Goal: Task Accomplishment & Management: Complete application form

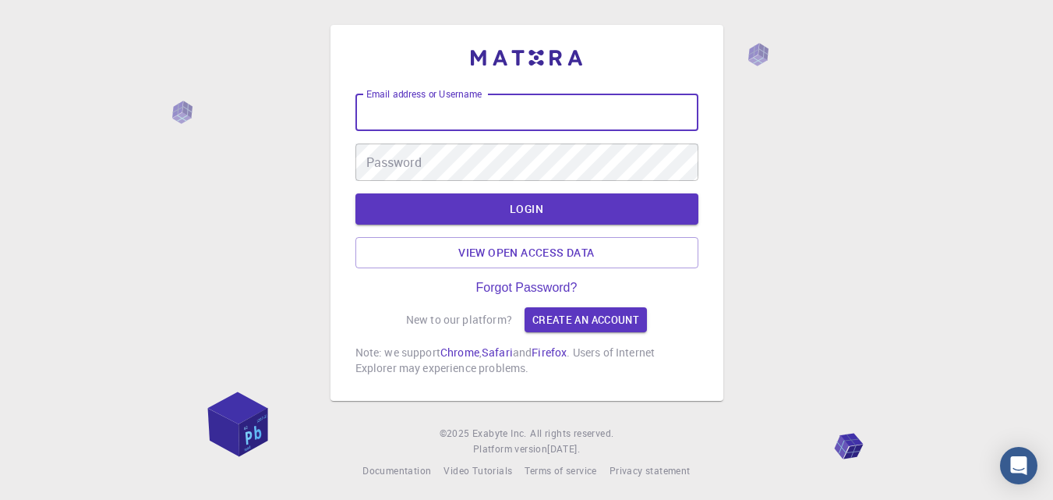
click at [394, 118] on input "Email address or Username" at bounding box center [526, 112] width 343 height 37
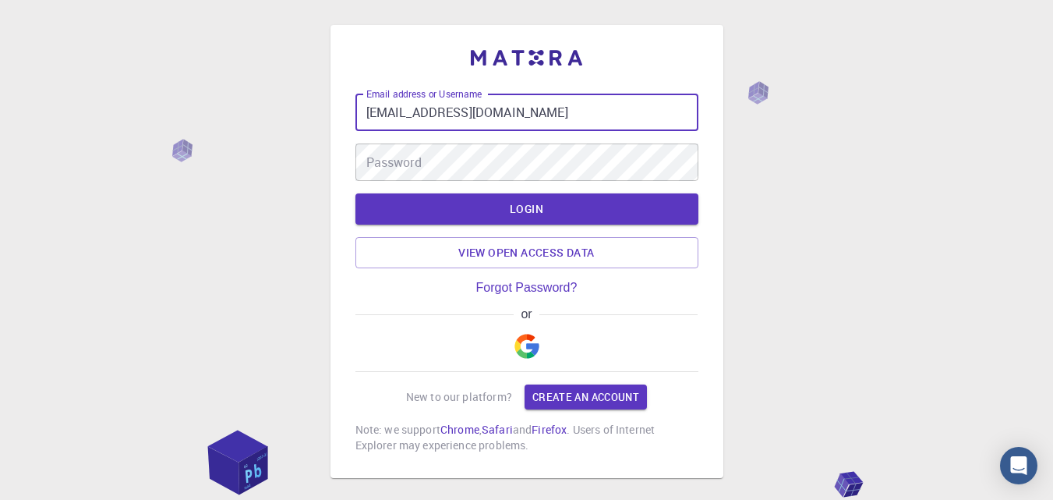
type input "masoodmarwat9@gmail.com"
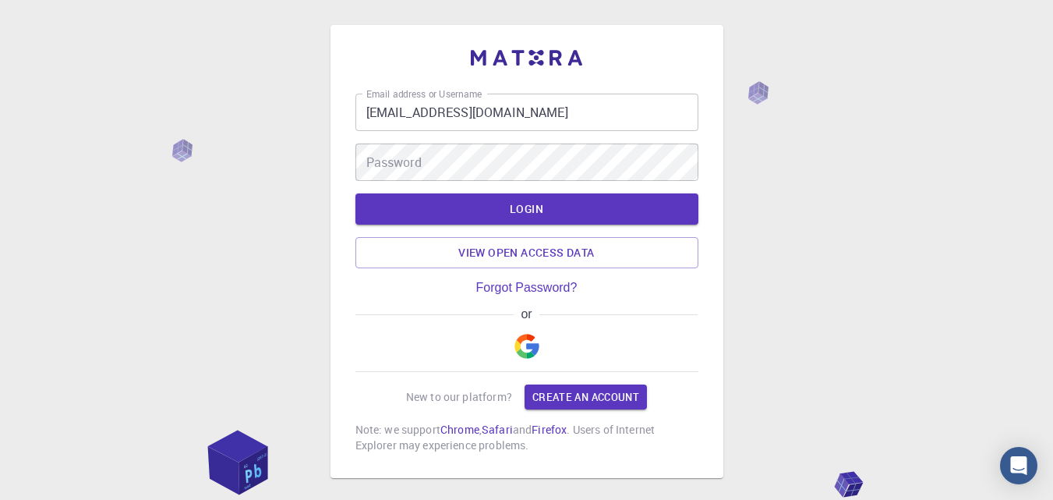
click at [504, 364] on div "or" at bounding box center [526, 339] width 343 height 65
click at [520, 354] on img "button" at bounding box center [526, 346] width 25 height 25
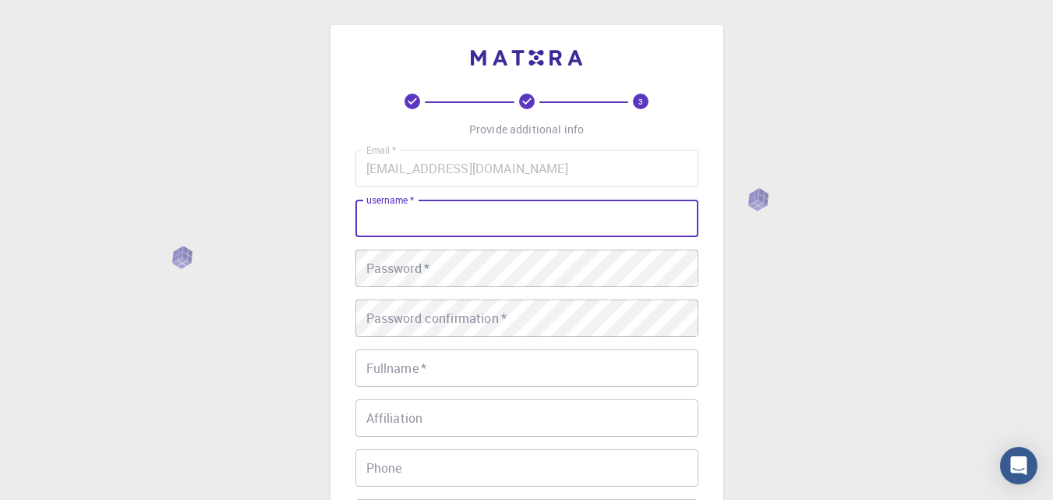
click at [408, 220] on input "username   *" at bounding box center [526, 218] width 343 height 37
type input "masood"
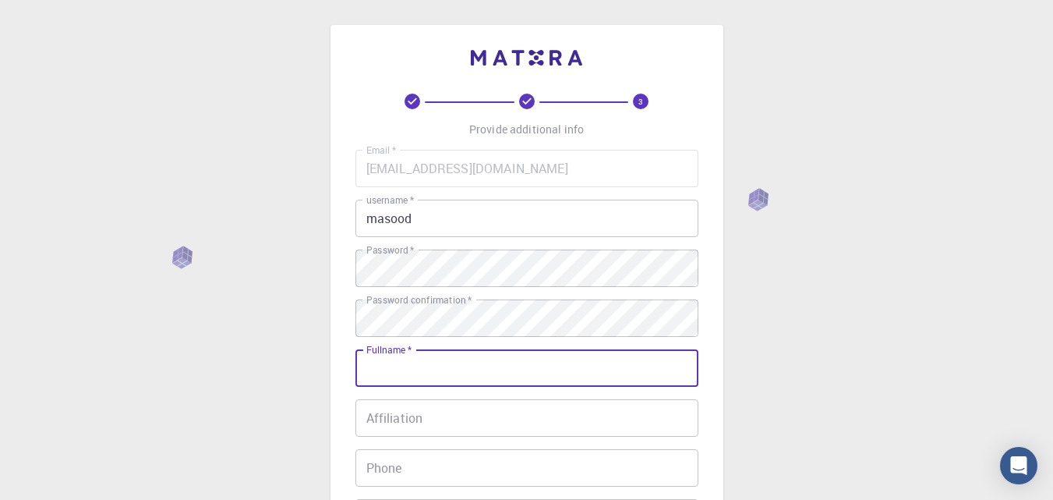
click at [405, 368] on input "Fullname   *" at bounding box center [526, 367] width 343 height 37
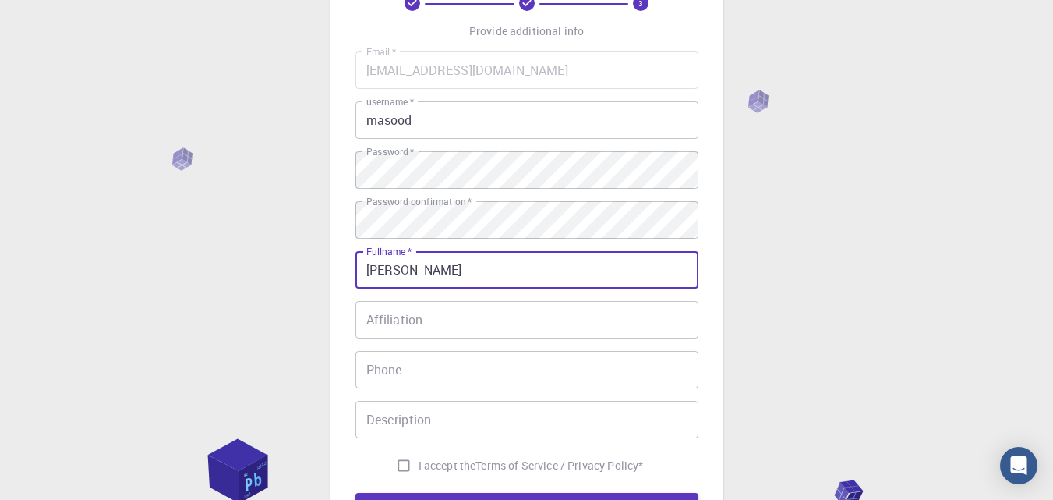
scroll to position [96, 0]
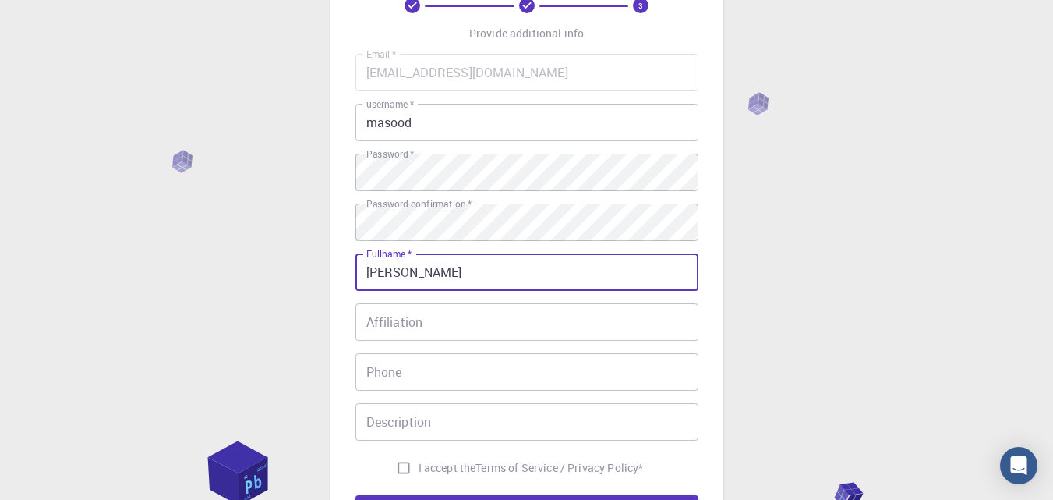
type input "Masood iqbal"
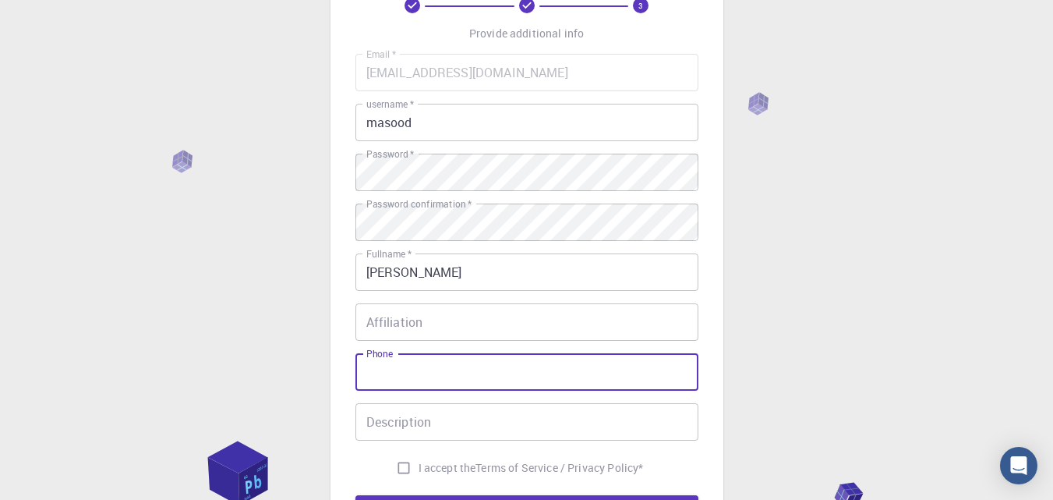
click at [387, 364] on input "Phone" at bounding box center [526, 371] width 343 height 37
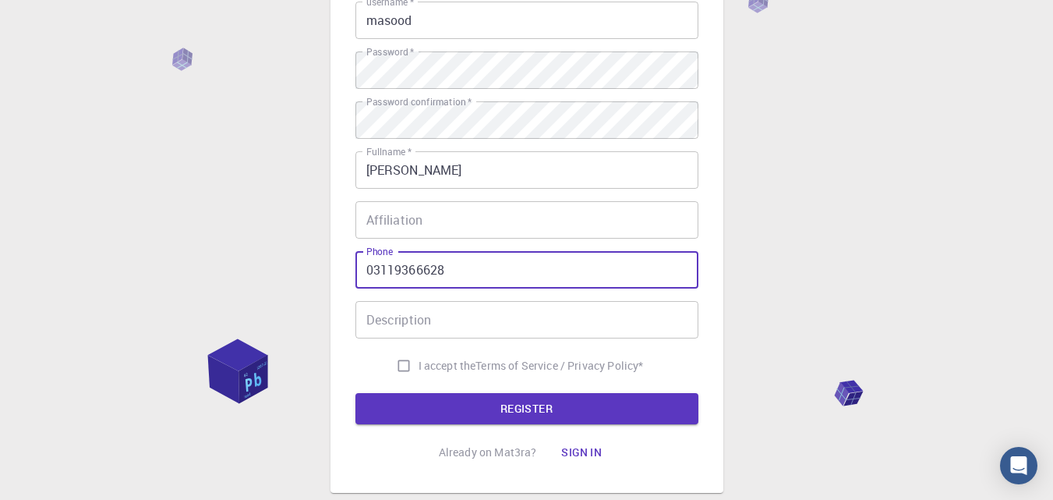
scroll to position [249, 0]
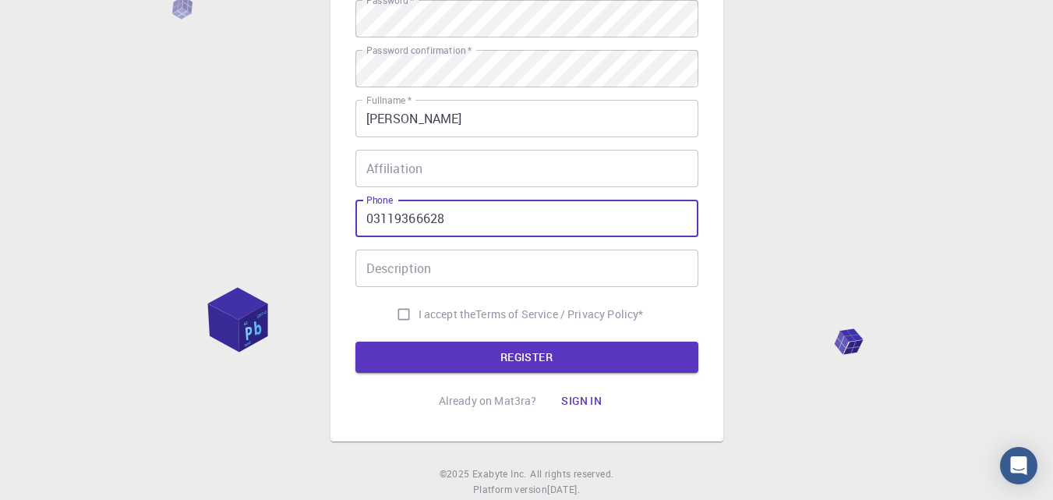
type input "03119366628"
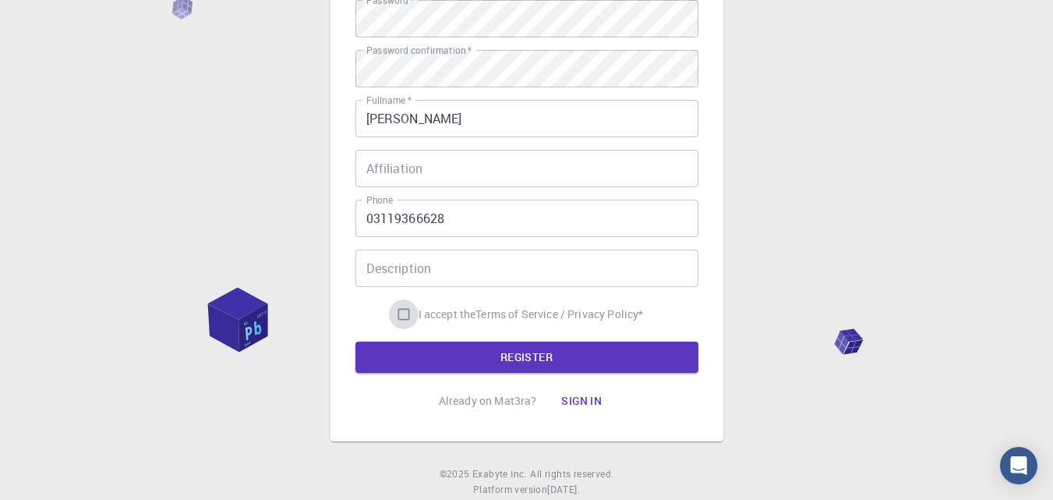
click at [398, 316] on input "I accept the Terms of Service / Privacy Policy *" at bounding box center [404, 314] width 30 height 30
checkbox input "true"
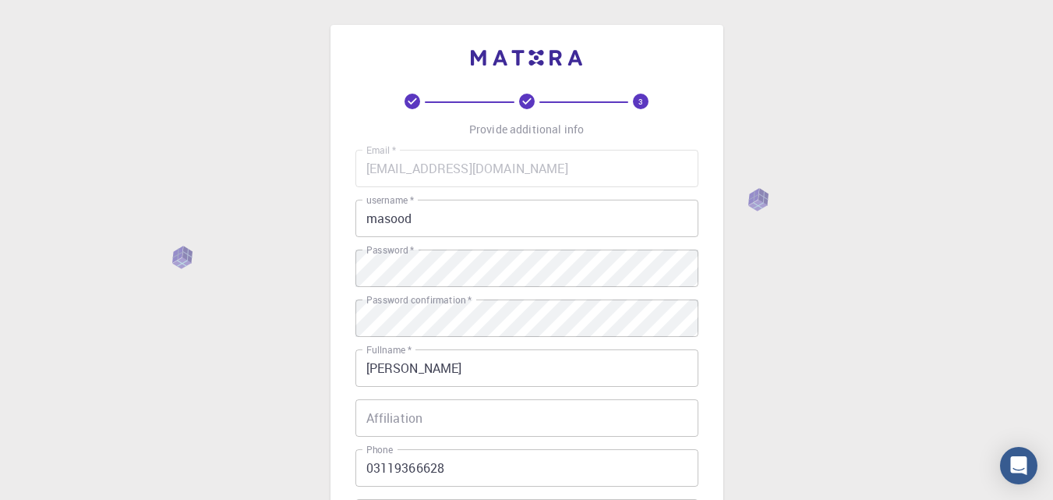
scroll to position [2, 0]
click at [415, 216] on input "masood" at bounding box center [526, 216] width 343 height 37
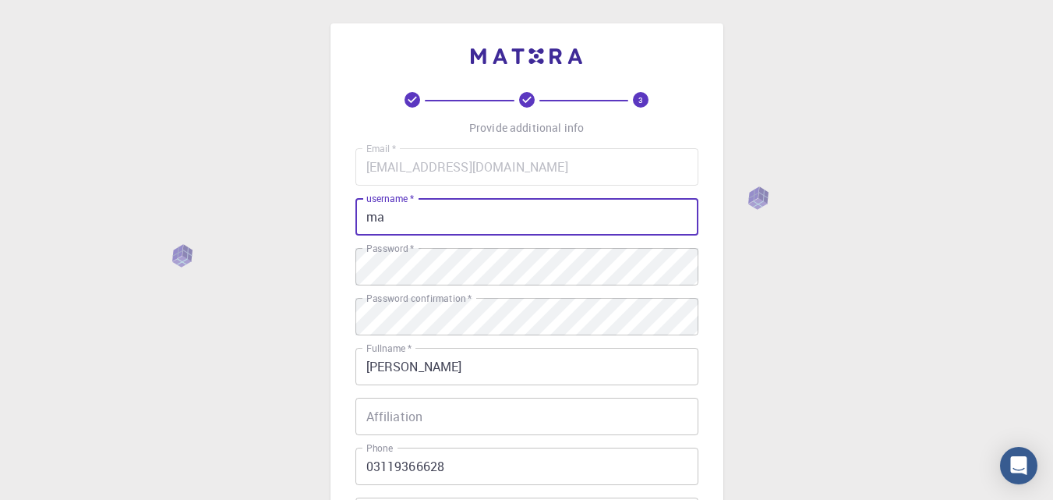
type input "m"
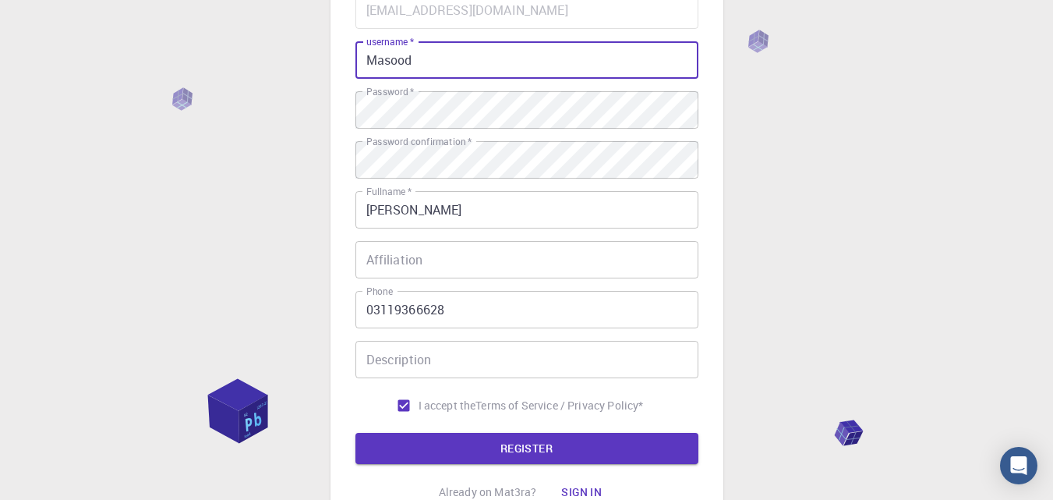
scroll to position [294, 0]
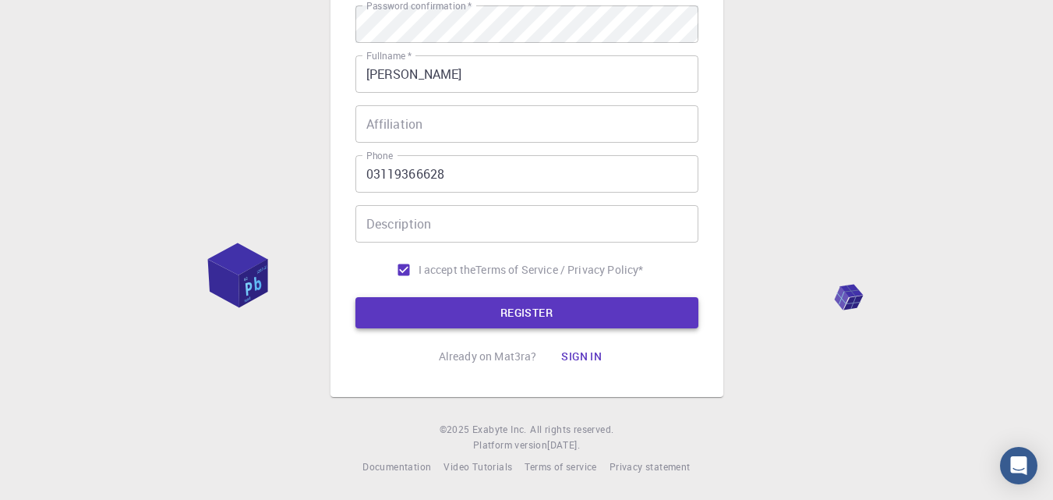
type input "Masood"
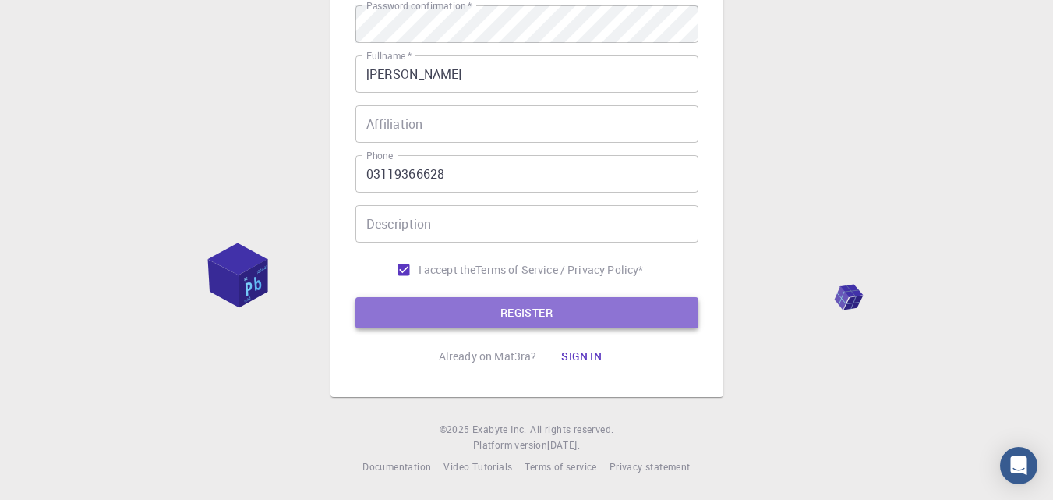
click at [486, 313] on button "REGISTER" at bounding box center [526, 312] width 343 height 31
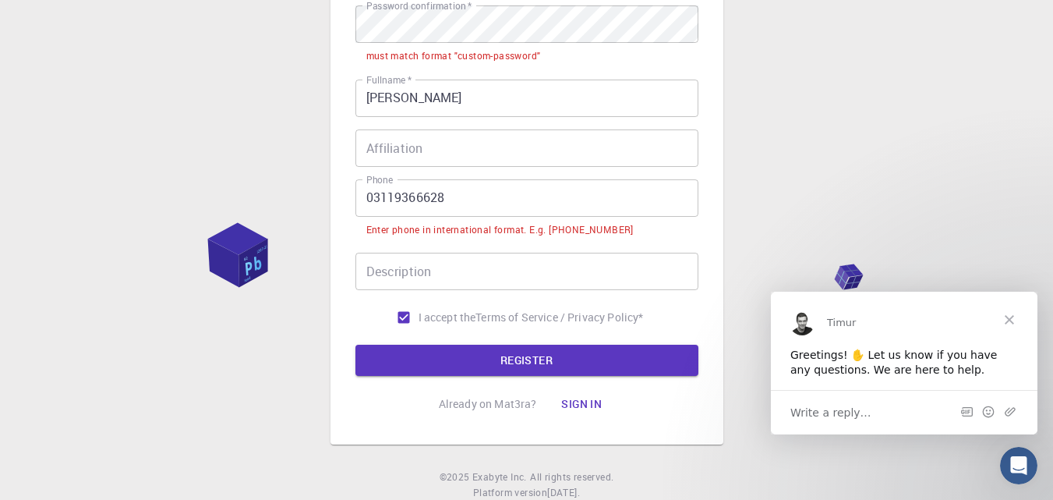
scroll to position [0, 0]
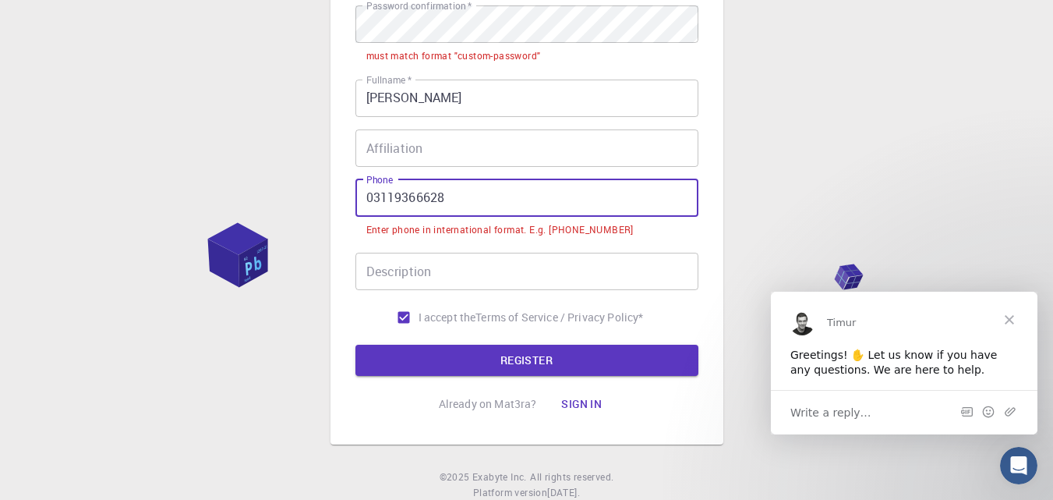
click at [378, 198] on input "03119366628" at bounding box center [526, 197] width 343 height 37
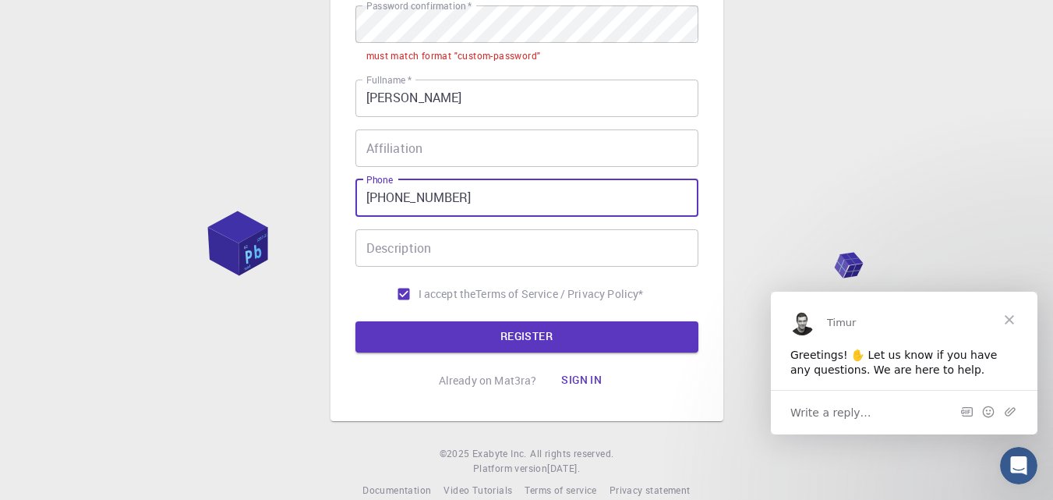
type input "+92119366628"
click at [355, 321] on button "REGISTER" at bounding box center [526, 336] width 343 height 31
click at [459, 345] on button "REGISTER" at bounding box center [526, 336] width 343 height 31
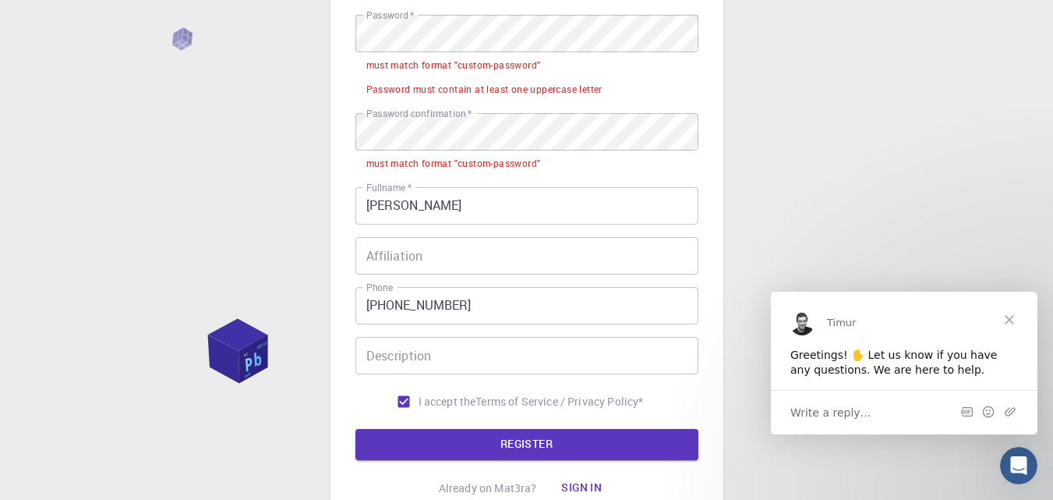
scroll to position [270, 0]
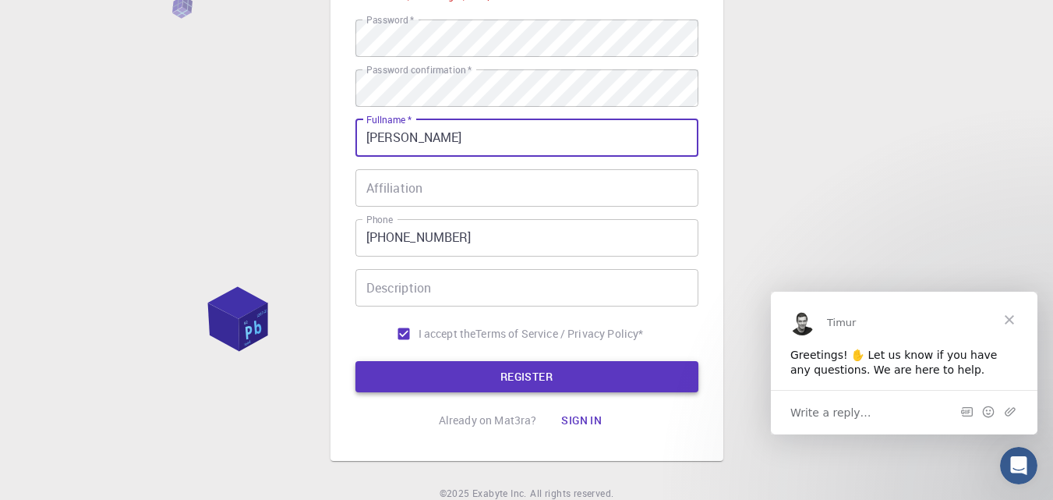
click at [501, 373] on button "REGISTER" at bounding box center [526, 376] width 343 height 31
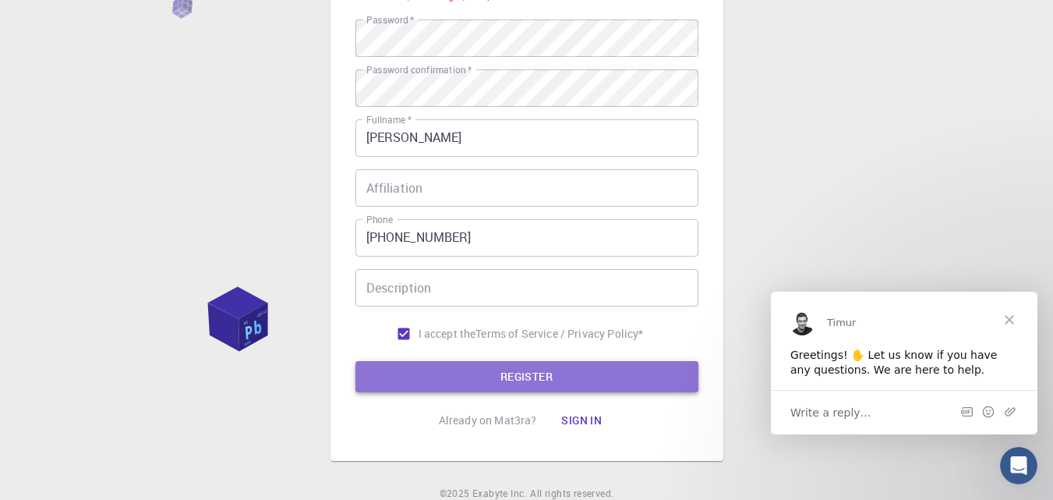
click at [501, 373] on button "REGISTER" at bounding box center [526, 376] width 343 height 31
click at [507, 379] on button "REGISTER" at bounding box center [526, 376] width 343 height 31
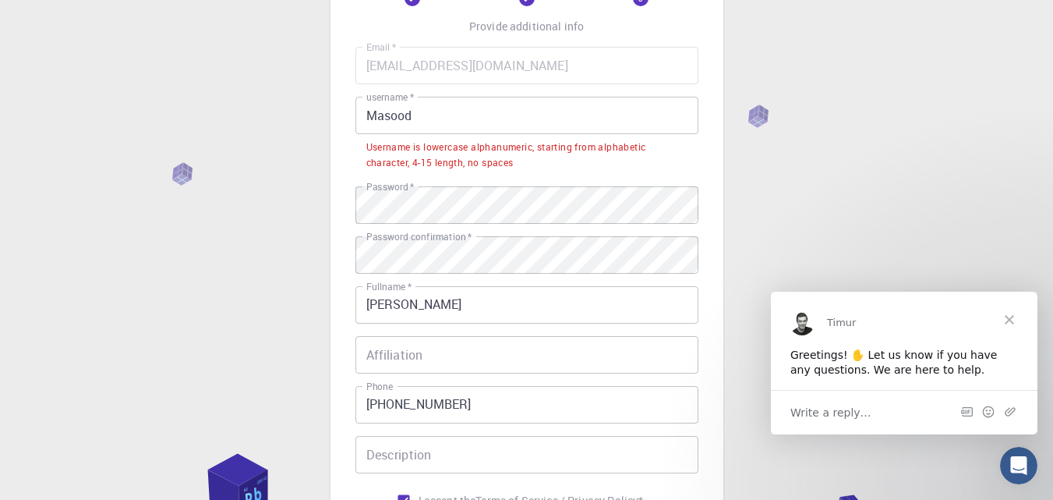
scroll to position [104, 0]
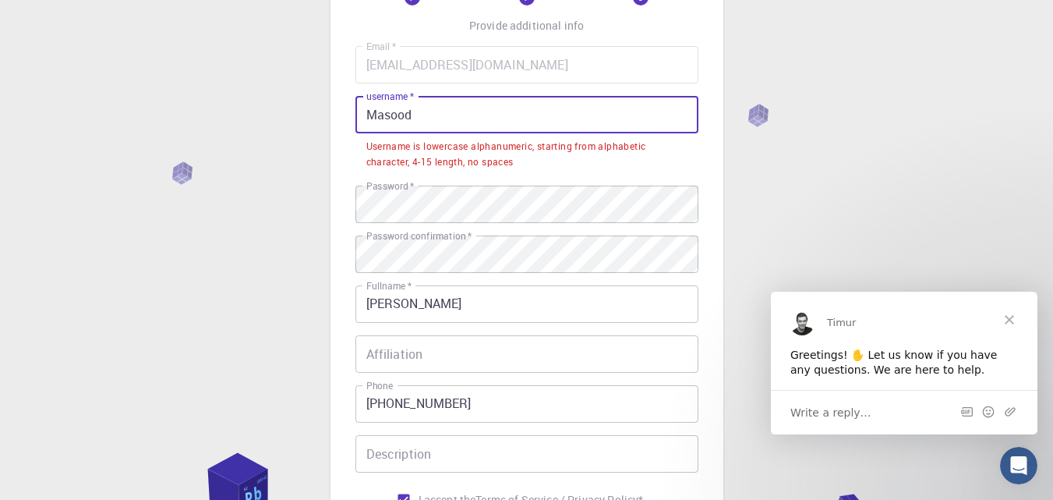
click at [417, 111] on input "Masood" at bounding box center [526, 114] width 343 height 37
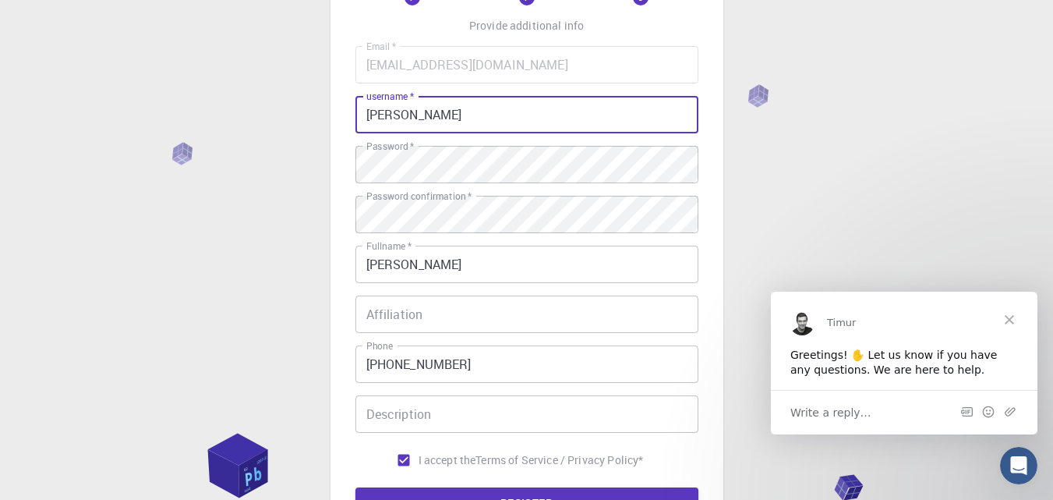
scroll to position [294, 0]
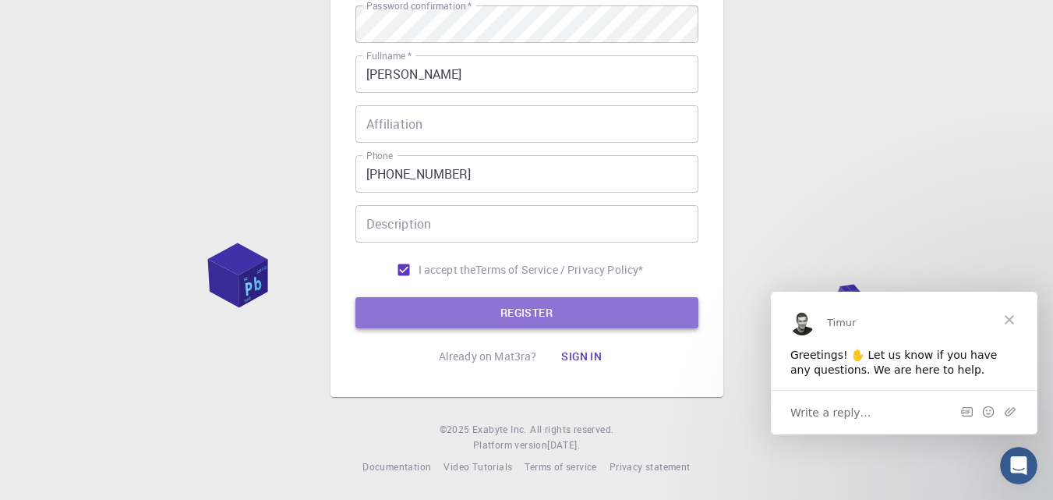
click at [497, 310] on button "REGISTER" at bounding box center [526, 312] width 343 height 31
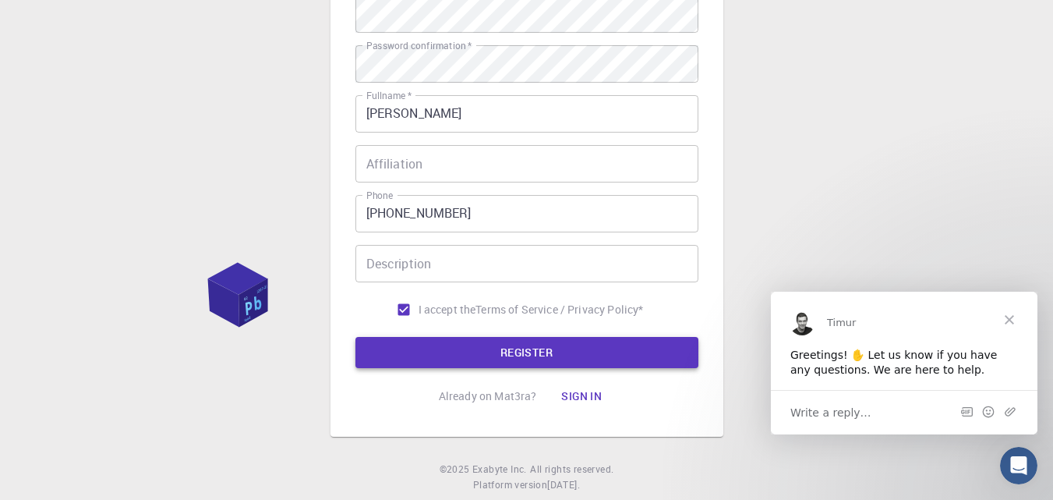
scroll to position [334, 0]
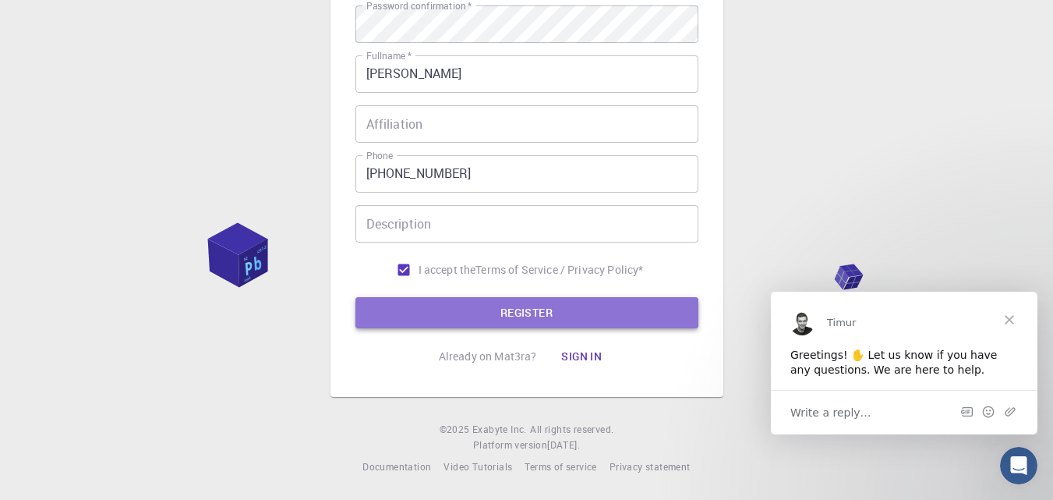
click at [497, 310] on button "REGISTER" at bounding box center [526, 312] width 343 height 31
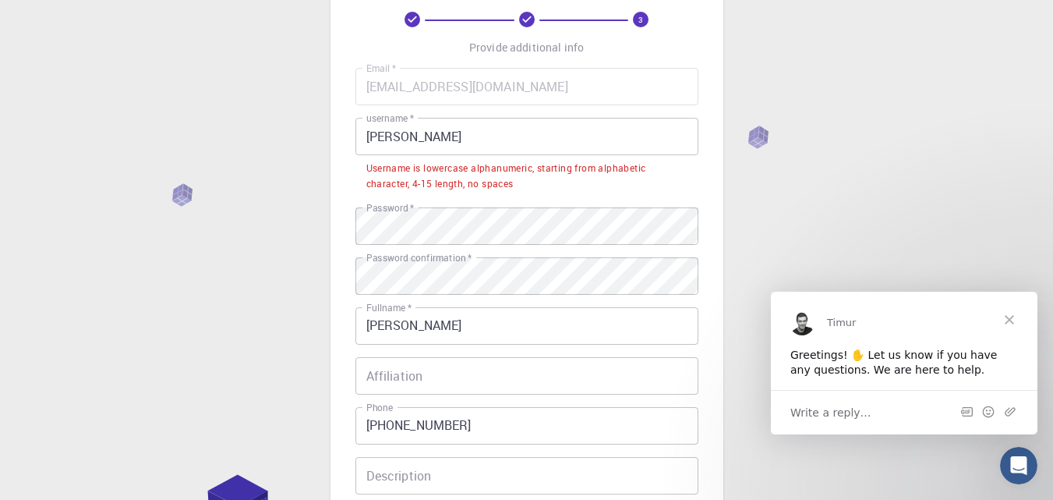
scroll to position [39, 0]
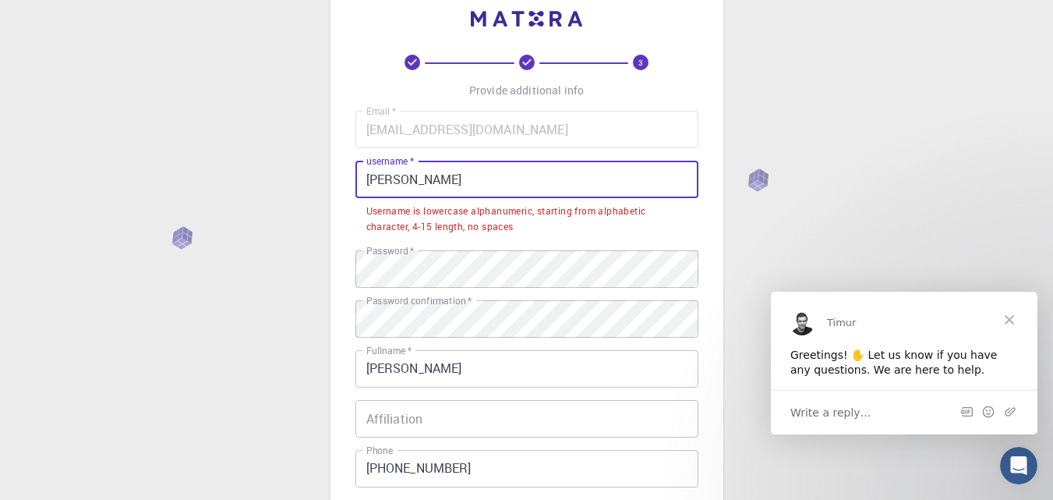
click at [451, 178] on input "Masood Iqbal" at bounding box center [526, 179] width 343 height 37
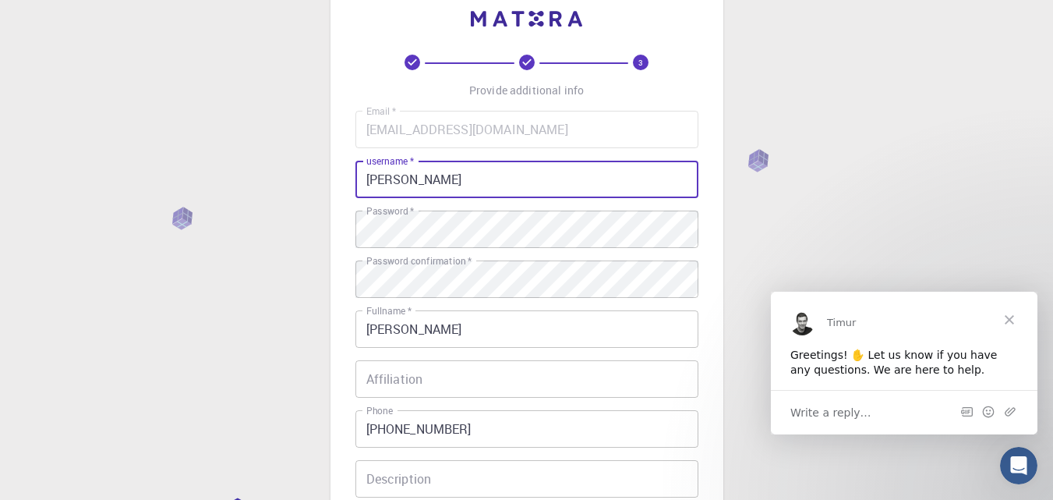
scroll to position [294, 0]
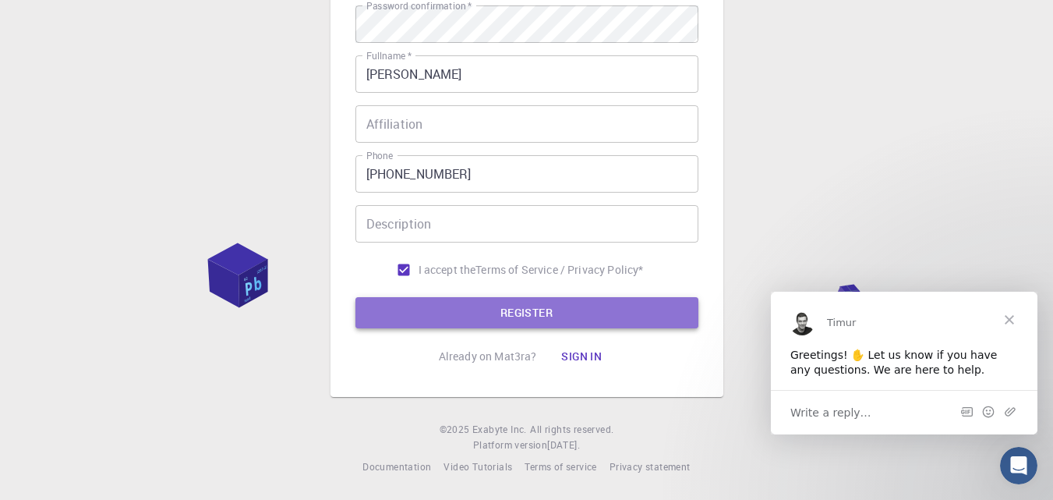
click at [519, 306] on button "REGISTER" at bounding box center [526, 312] width 343 height 31
click at [520, 305] on button "REGISTER" at bounding box center [526, 312] width 343 height 31
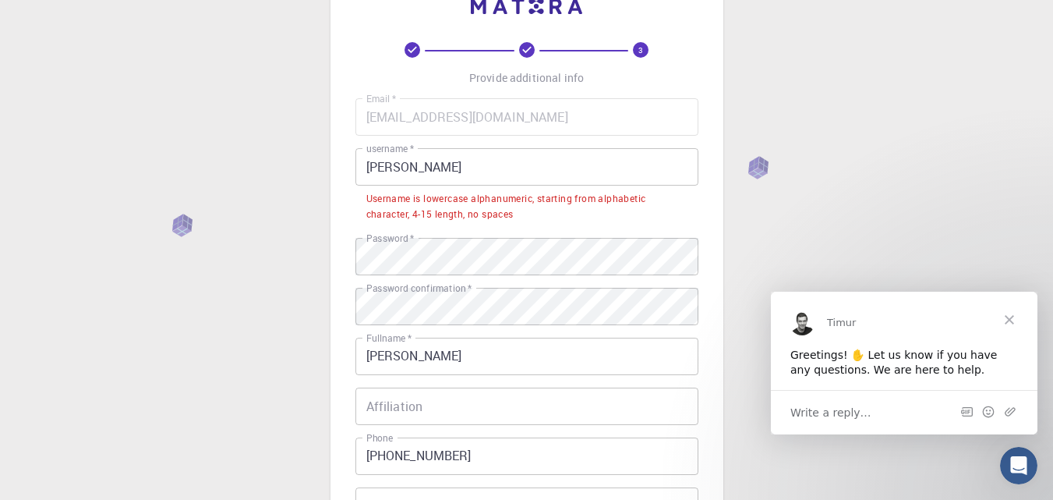
scroll to position [51, 0]
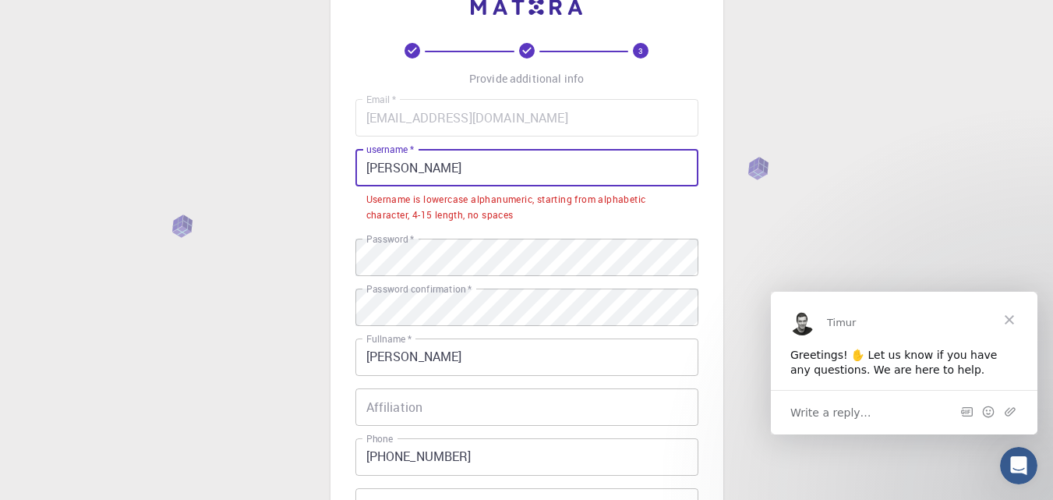
click at [493, 173] on input "Masood Iqbal Marwat" at bounding box center [526, 167] width 343 height 37
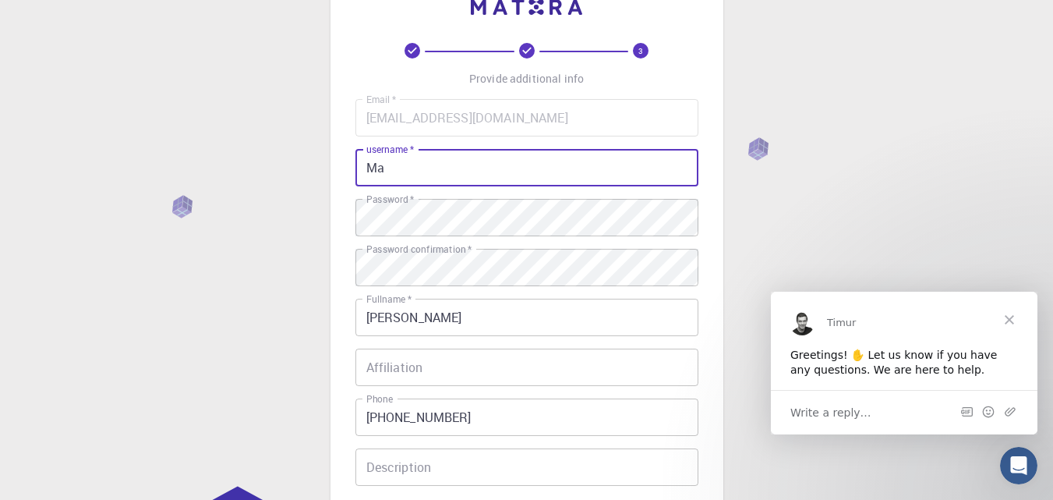
type input "M"
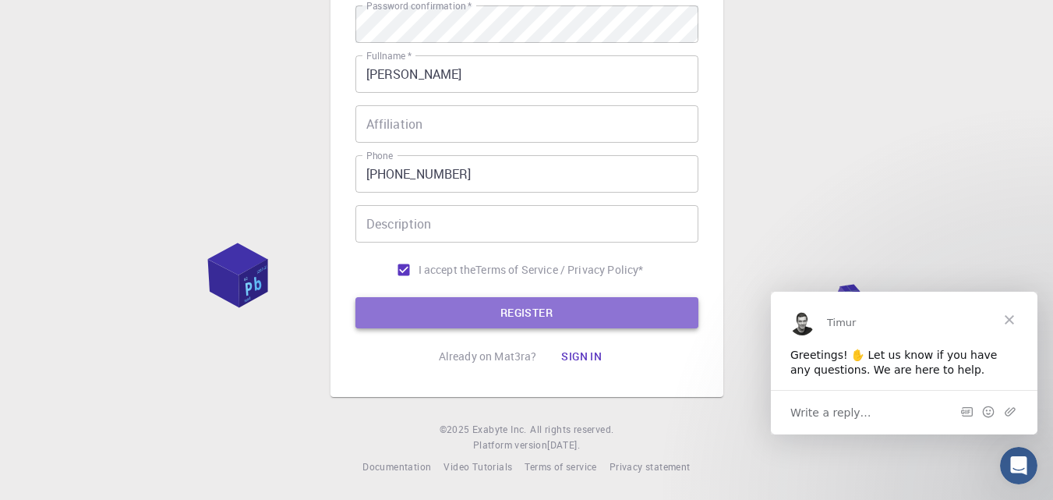
click at [454, 315] on button "REGISTER" at bounding box center [526, 312] width 343 height 31
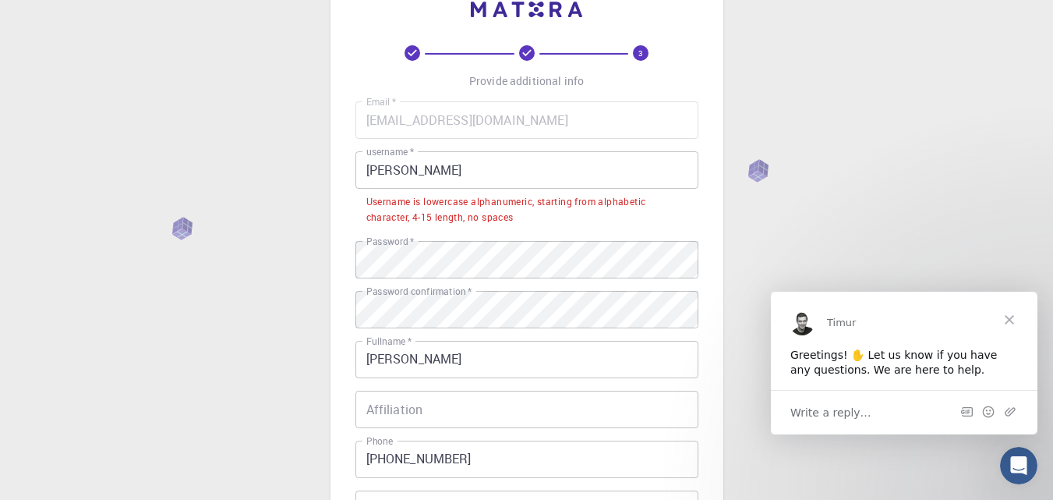
scroll to position [48, 0]
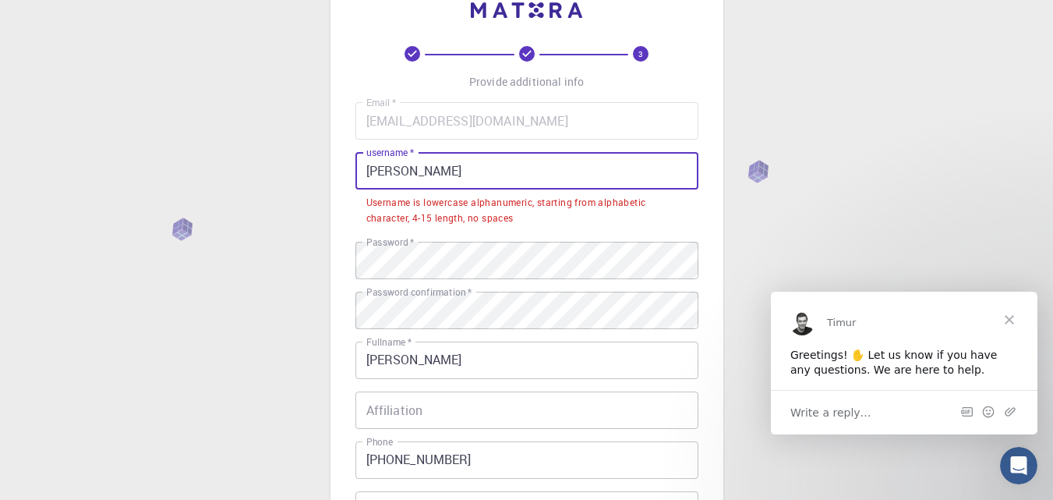
click at [415, 171] on input "masood iqbal" at bounding box center [526, 170] width 343 height 37
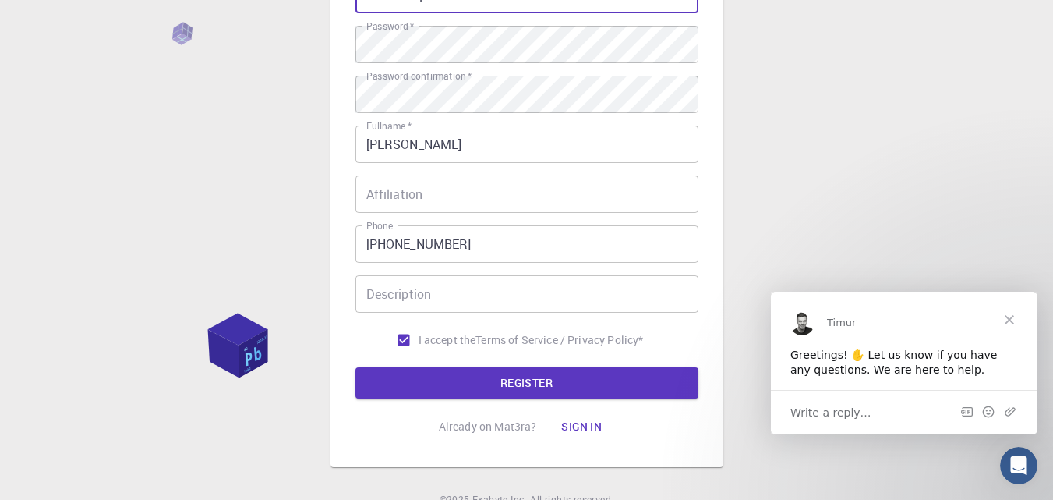
scroll to position [294, 0]
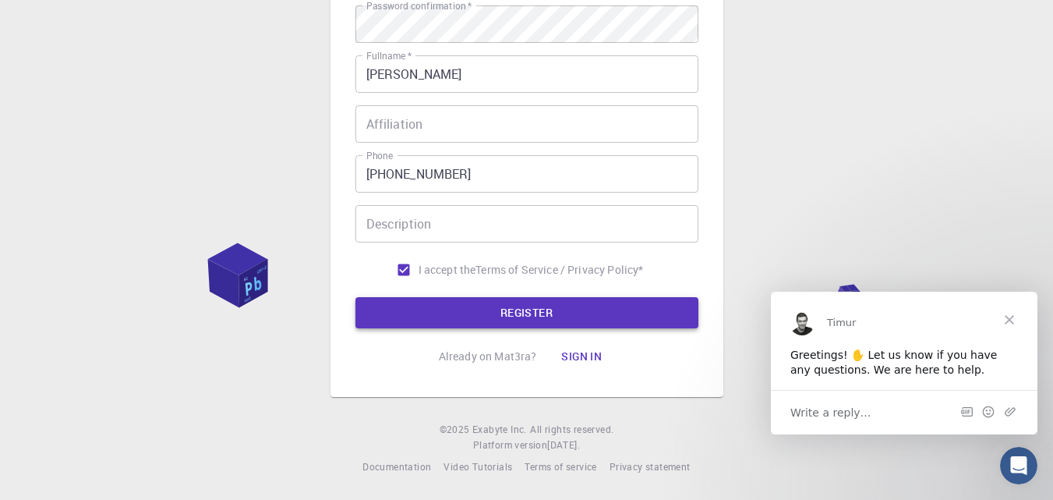
type input "masoodiqbal"
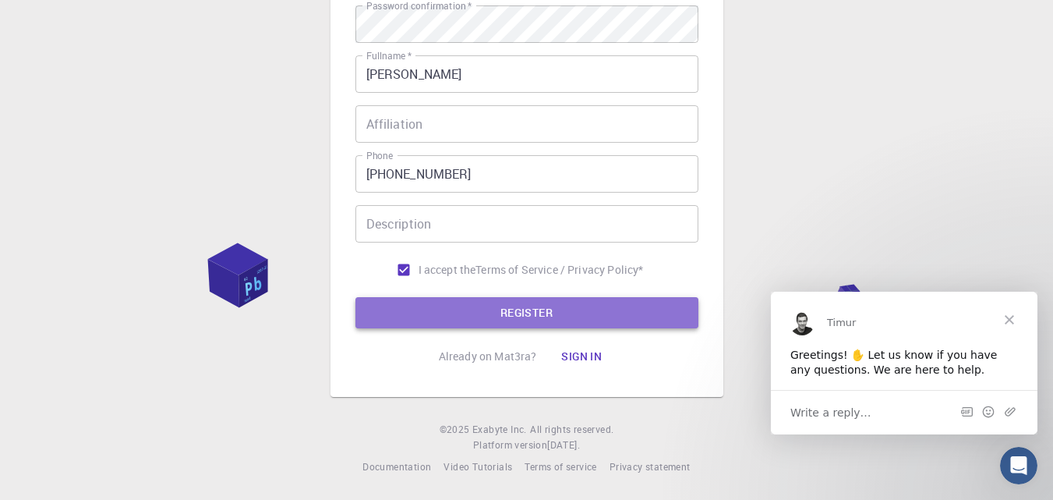
click at [461, 317] on button "REGISTER" at bounding box center [526, 312] width 343 height 31
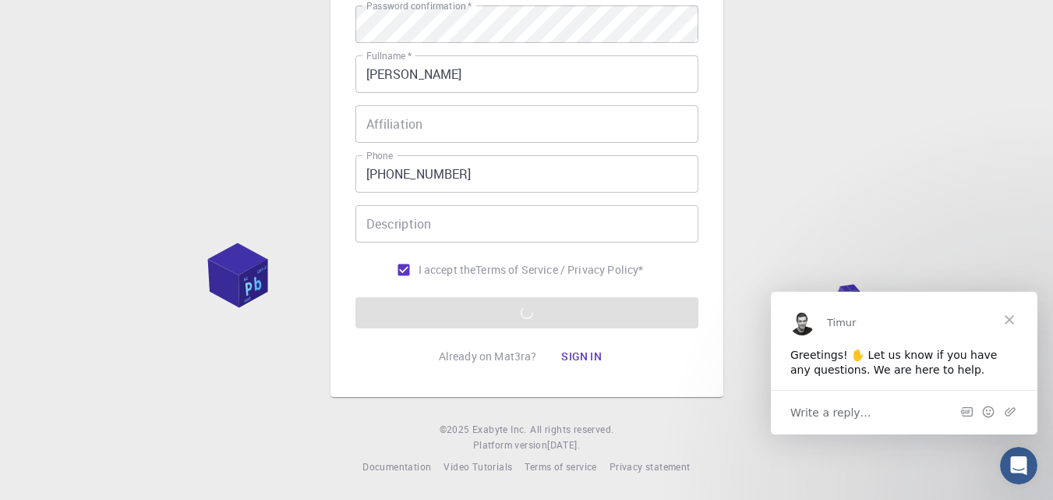
scroll to position [0, 0]
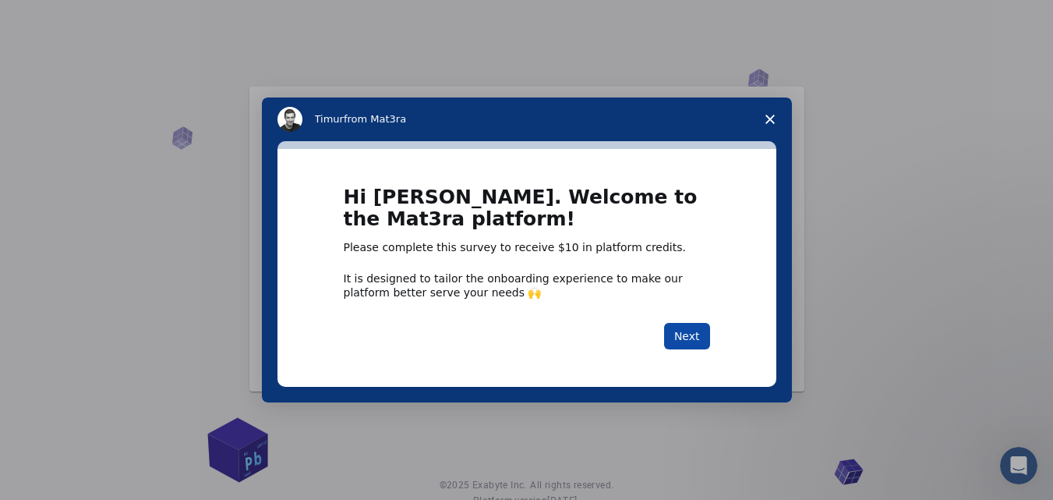
click at [696, 331] on button "Next" at bounding box center [687, 336] width 46 height 27
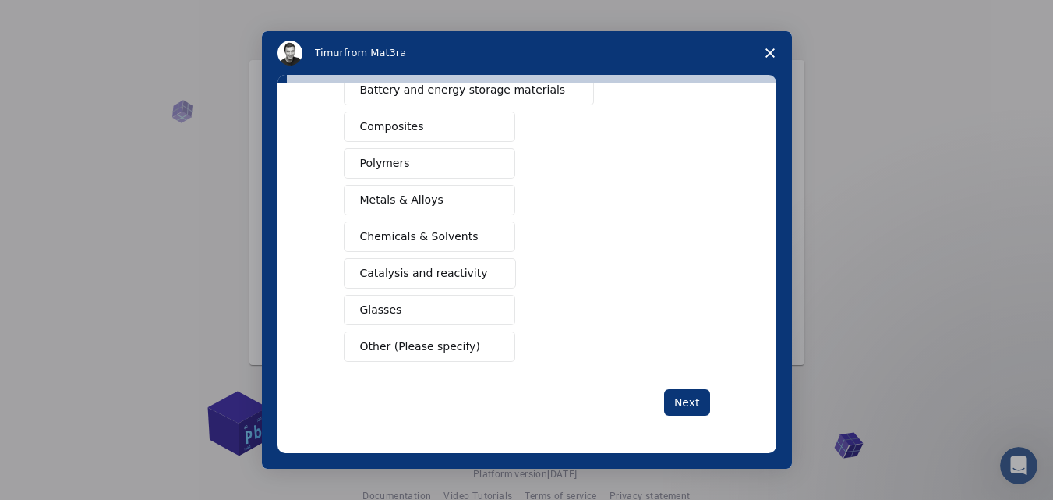
scroll to position [30, 0]
click at [387, 348] on span "Other (Please specify)" at bounding box center [420, 346] width 120 height 16
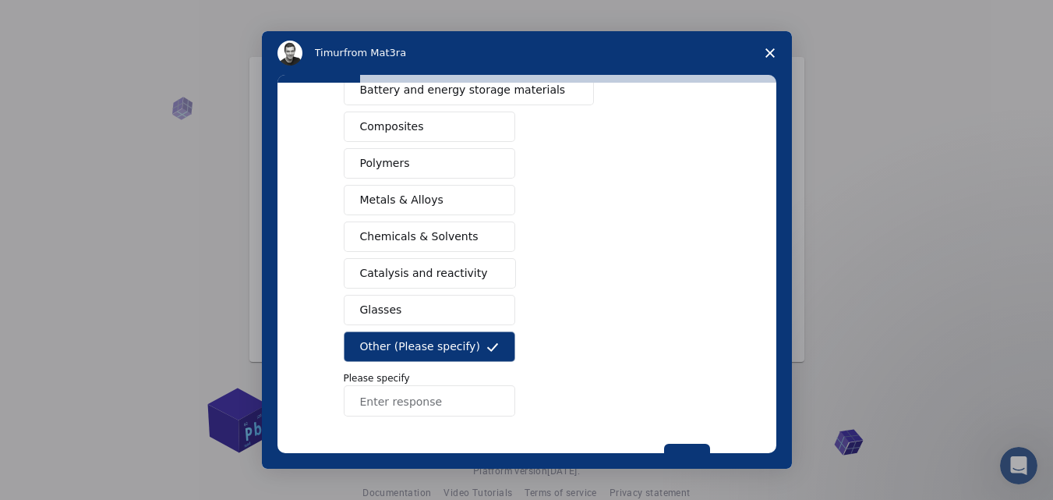
scroll to position [307, 0]
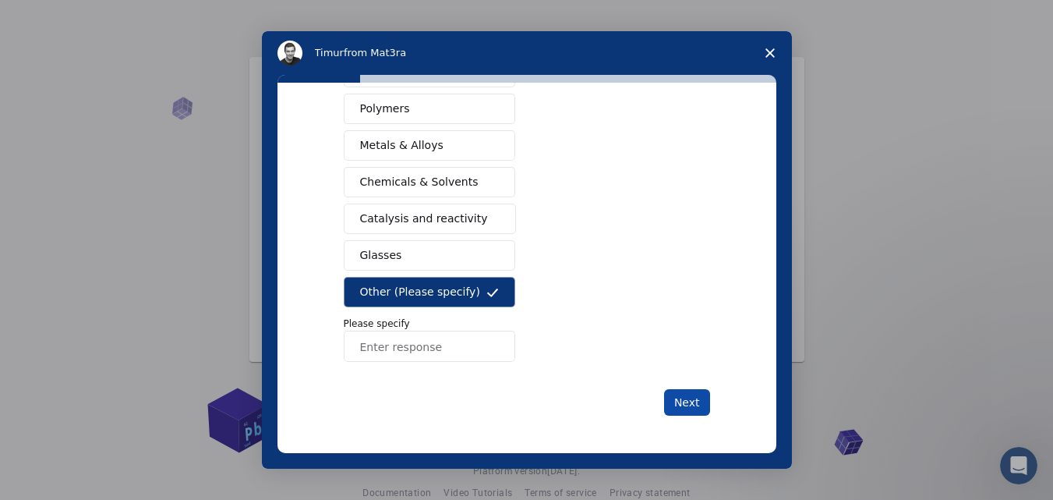
click at [687, 398] on button "Next" at bounding box center [687, 402] width 46 height 27
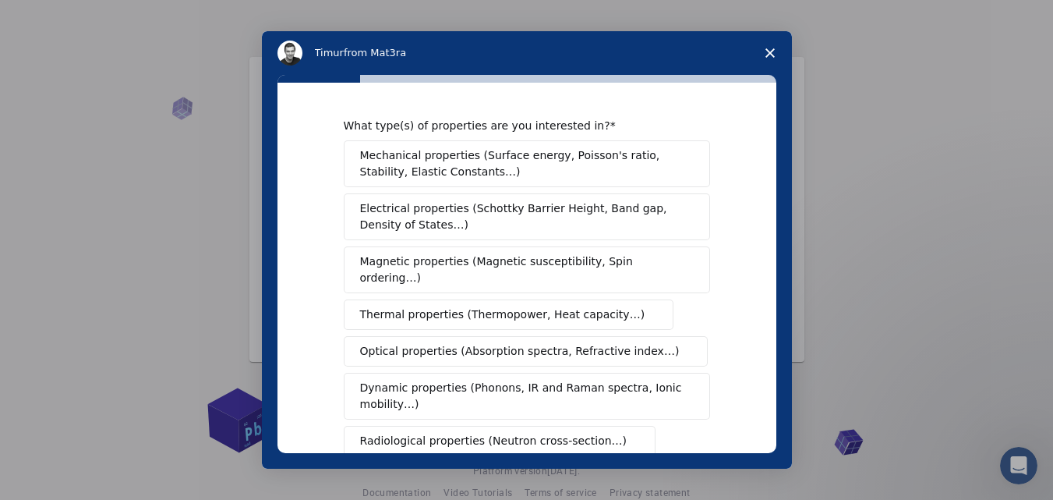
scroll to position [0, 0]
click at [384, 204] on span "Electrical properties (Schottky Barrier Height, Band gap, Density of States…)" at bounding box center [522, 218] width 324 height 33
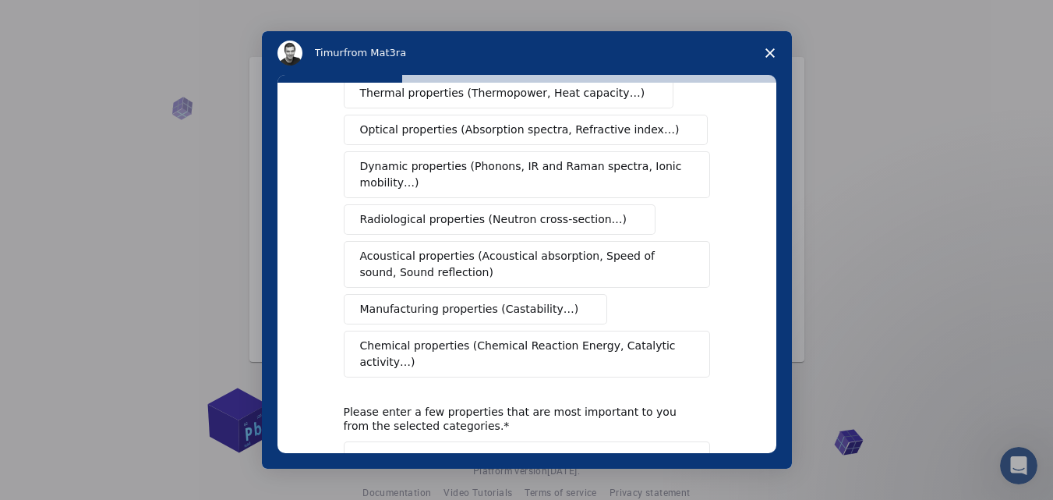
scroll to position [334, 0]
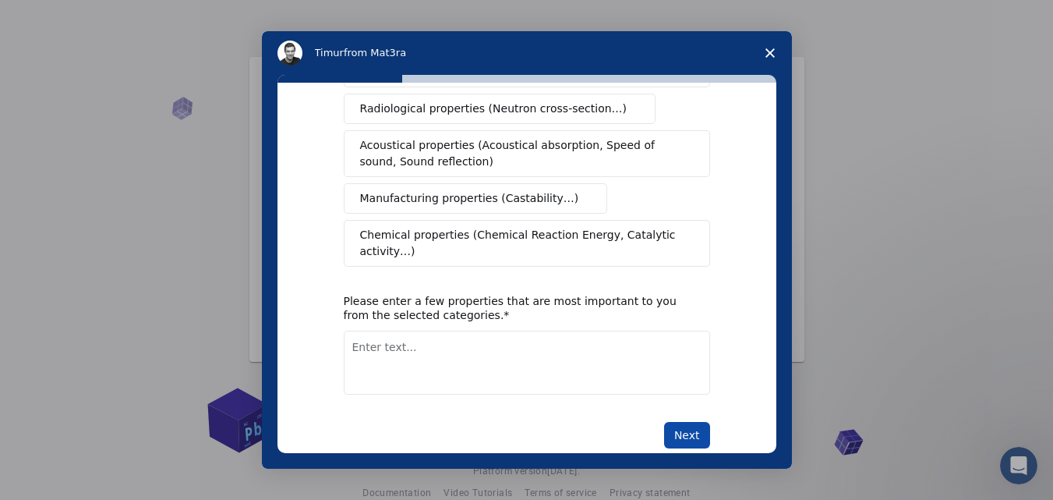
click at [684, 422] on button "Next" at bounding box center [687, 435] width 46 height 27
click at [401, 330] on textarea "Enter text..." at bounding box center [527, 362] width 366 height 64
click at [399, 330] on textarea "embeddedsystems&IoT" at bounding box center [527, 362] width 366 height 64
click at [440, 330] on textarea "embedded systems &IoT" at bounding box center [527, 362] width 366 height 64
click at [451, 330] on textarea "embedded systems &IoT" at bounding box center [527, 362] width 366 height 64
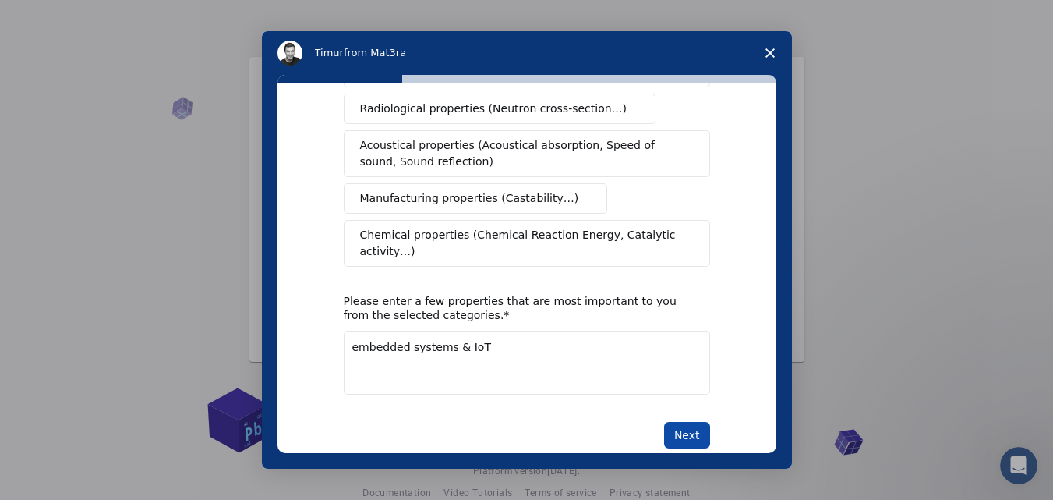
type textarea "embedded systems & IoT"
click at [672, 422] on button "Next" at bounding box center [687, 435] width 46 height 27
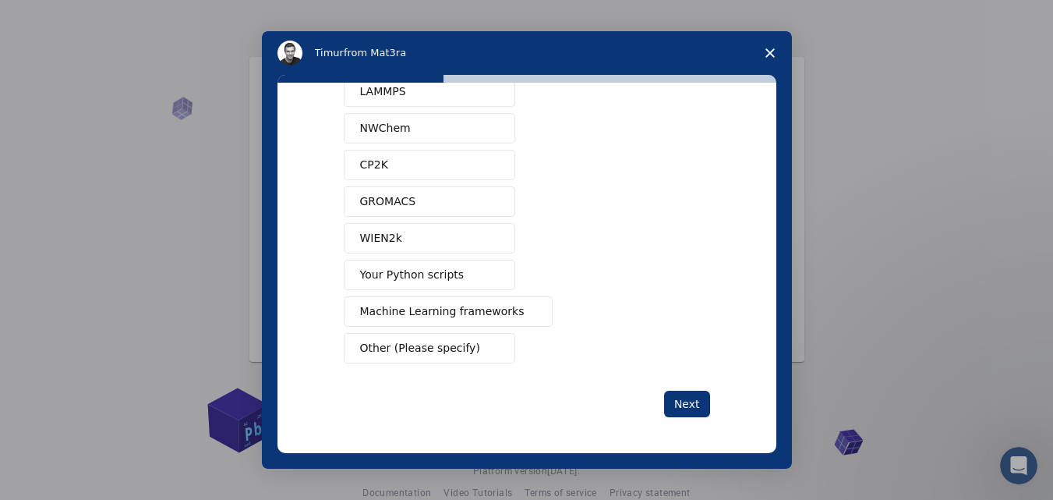
scroll to position [140, 0]
click at [370, 313] on span "Machine Learning frameworks" at bounding box center [442, 310] width 164 height 16
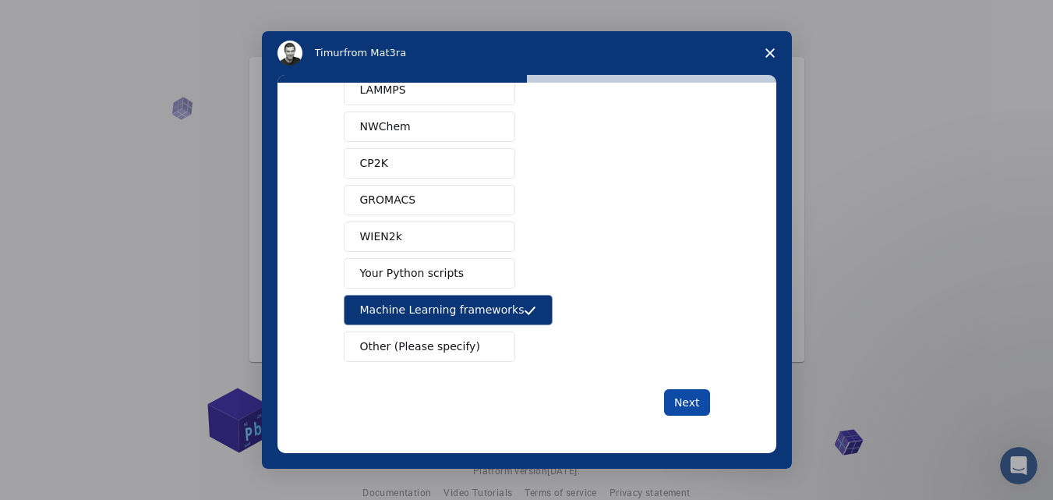
click at [673, 408] on button "Next" at bounding box center [687, 402] width 46 height 27
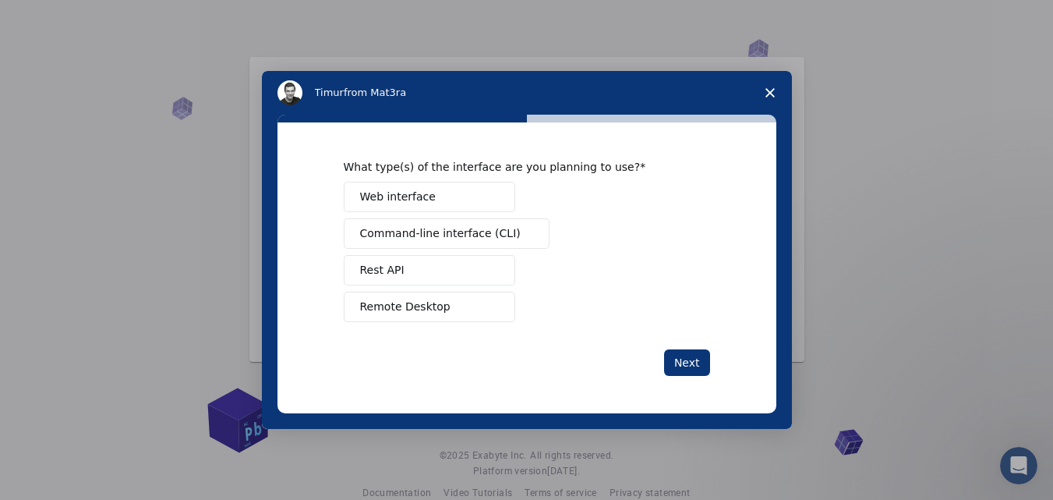
click at [387, 197] on span "Web interface" at bounding box center [398, 197] width 76 height 16
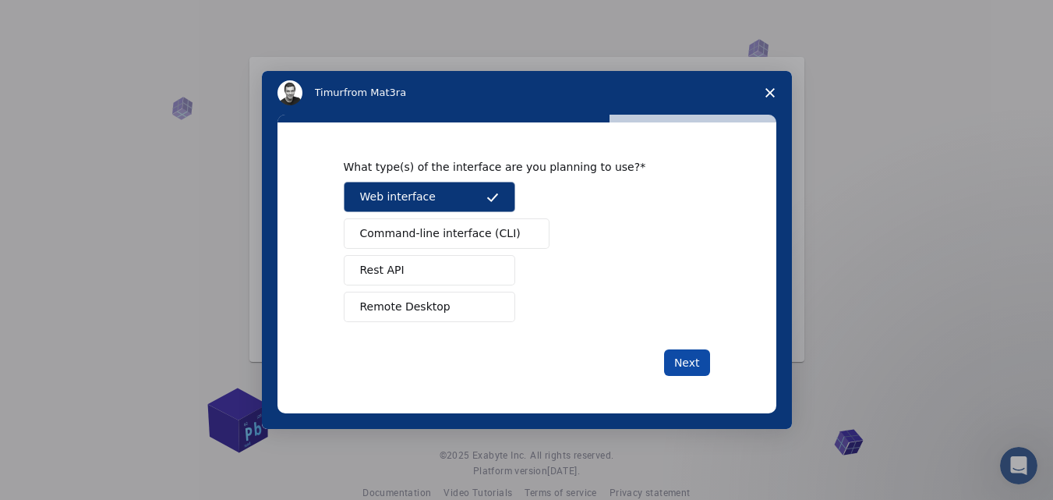
click at [694, 361] on button "Next" at bounding box center [687, 362] width 46 height 27
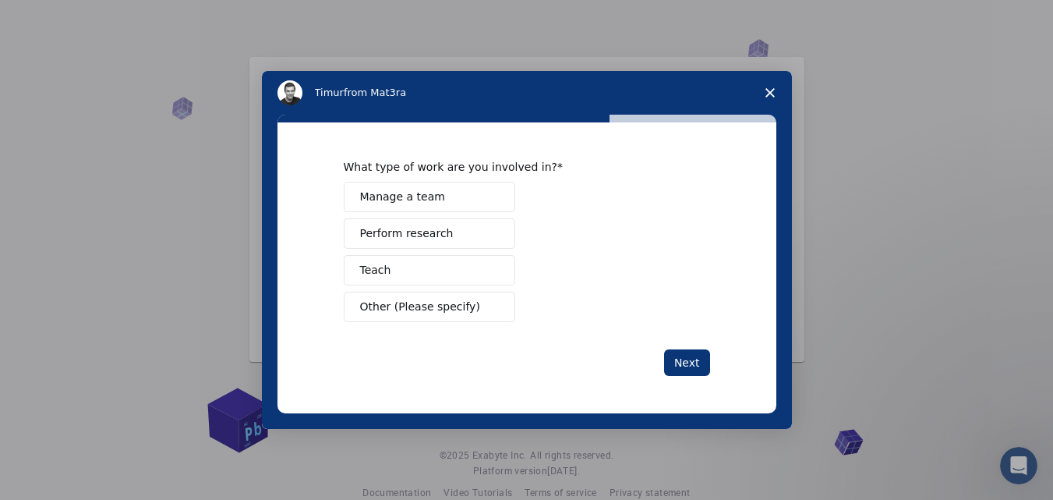
click at [375, 236] on span "Perform research" at bounding box center [407, 233] width 94 height 16
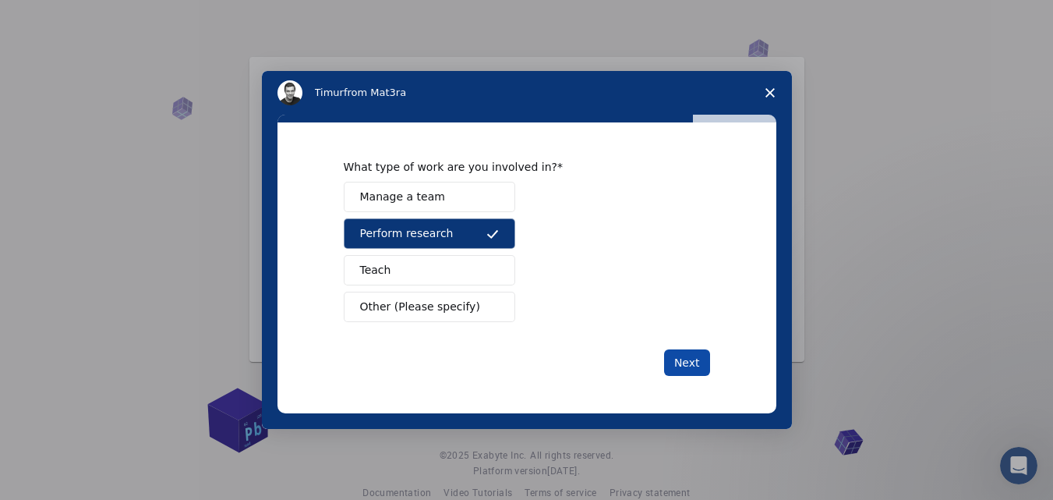
click at [675, 366] on button "Next" at bounding box center [687, 362] width 46 height 27
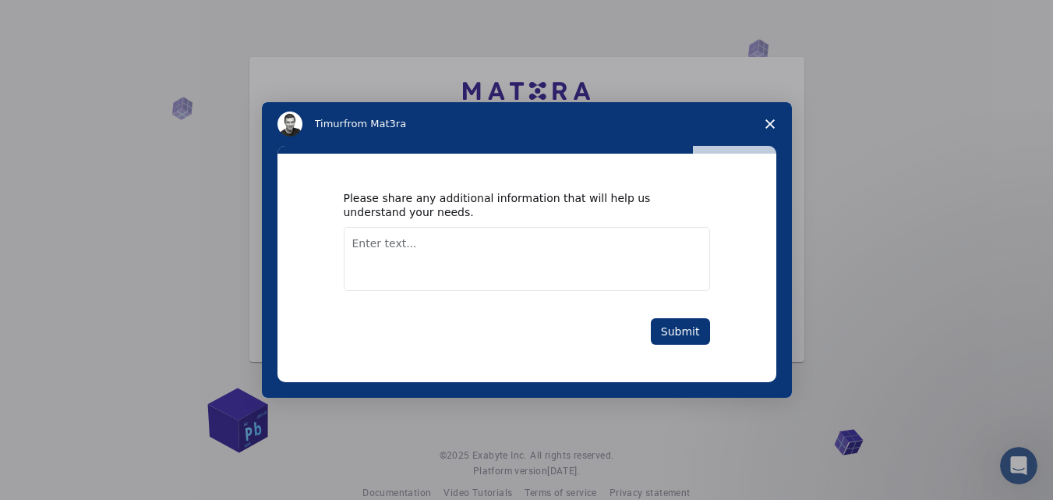
click at [410, 240] on textarea "Enter text..." at bounding box center [527, 259] width 366 height 64
type textarea "for iot hardware"
click at [673, 325] on button "Submit" at bounding box center [680, 331] width 59 height 27
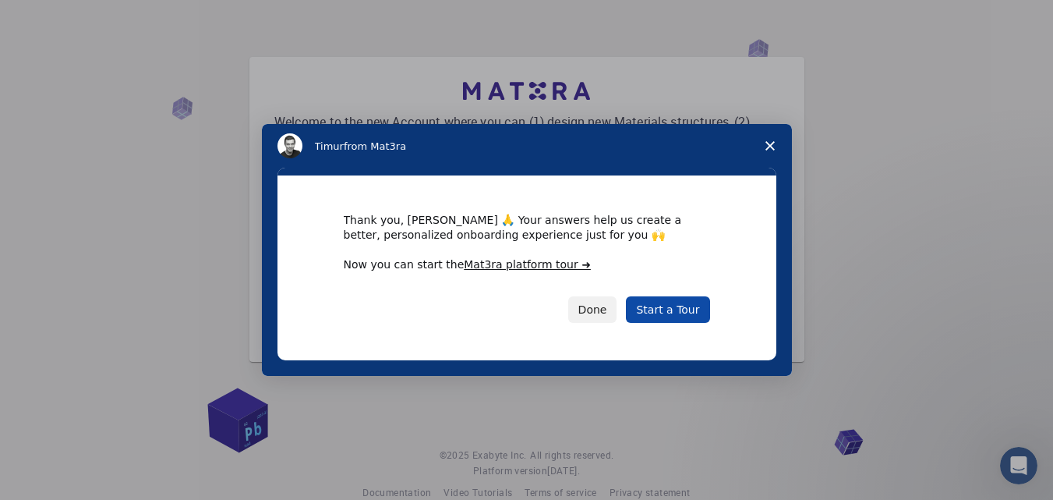
click at [662, 308] on link "Start a Tour" at bounding box center [667, 309] width 83 height 27
